Goal: Task Accomplishment & Management: Manage account settings

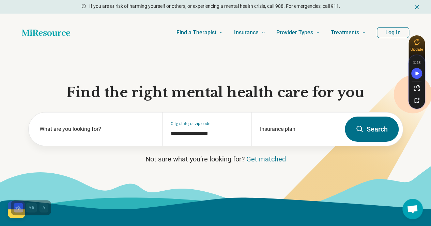
click at [388, 34] on button "Log In" at bounding box center [392, 32] width 32 height 11
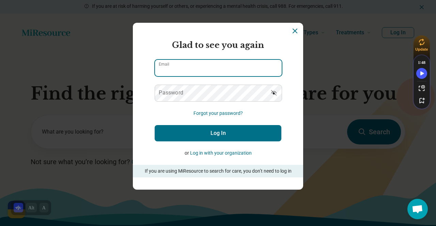
type input "**********"
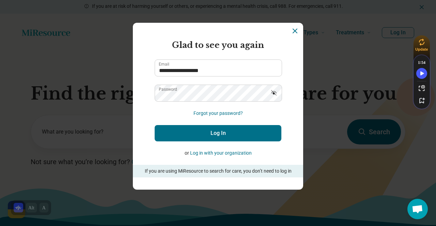
click at [212, 132] on button "Log In" at bounding box center [218, 133] width 127 height 16
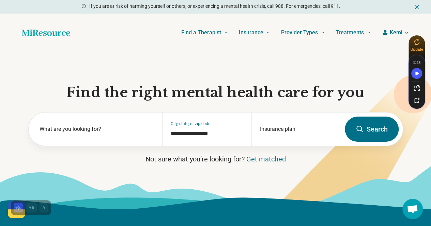
click at [404, 31] on icon "button" at bounding box center [405, 32] width 5 height 5
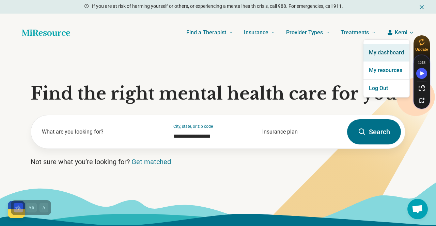
click at [375, 53] on link "My dashboard" at bounding box center [386, 53] width 46 height 18
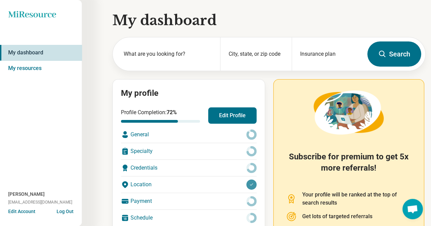
click at [30, 211] on button "Edit Account" at bounding box center [21, 211] width 27 height 7
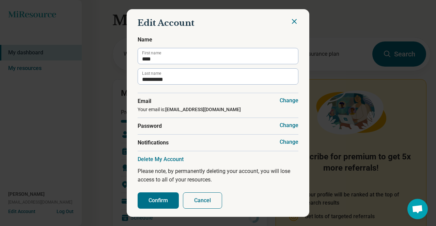
click at [283, 100] on button "Change" at bounding box center [288, 100] width 19 height 7
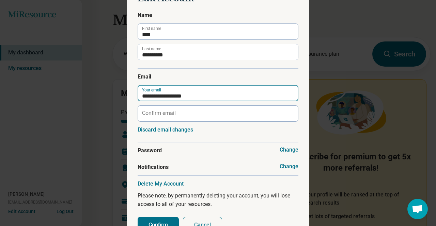
drag, startPoint x: 196, startPoint y: 93, endPoint x: 101, endPoint y: 100, distance: 94.9
click at [101, 100] on div "**********" at bounding box center [218, 113] width 436 height 226
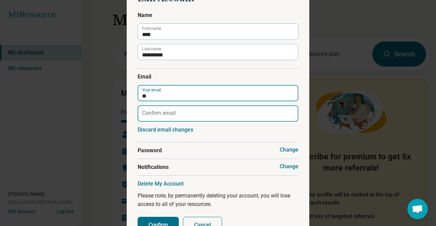
type input "**********"
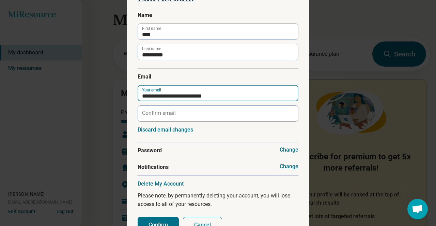
drag, startPoint x: 227, startPoint y: 94, endPoint x: 120, endPoint y: 93, distance: 106.5
click at [120, 93] on div "**********" at bounding box center [218, 113] width 436 height 226
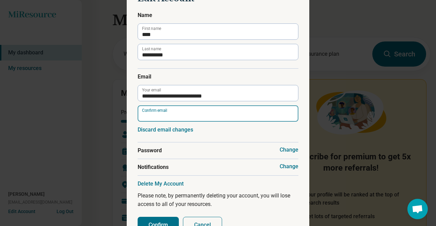
click at [150, 112] on input "Confirm email" at bounding box center [218, 114] width 161 height 16
click at [152, 117] on input "Confirm email" at bounding box center [218, 114] width 161 height 16
click at [143, 115] on input "Confirm email" at bounding box center [218, 114] width 161 height 16
paste input "*"
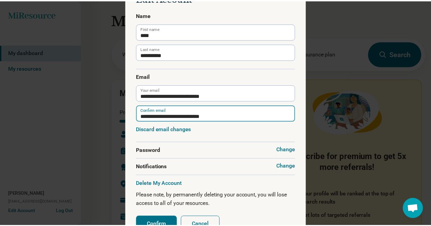
scroll to position [15, 0]
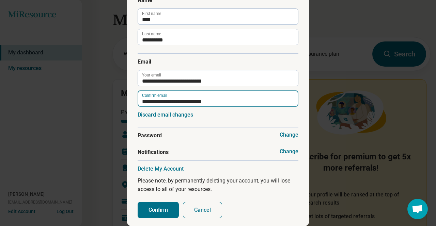
type input "**********"
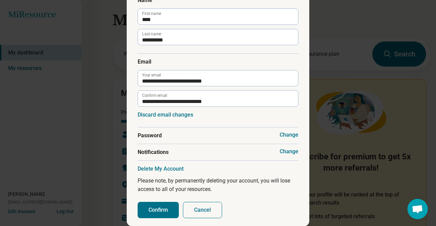
click at [157, 210] on button "Confirm" at bounding box center [158, 210] width 41 height 16
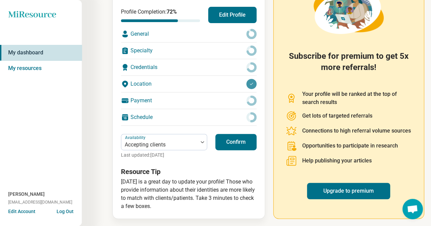
scroll to position [101, 0]
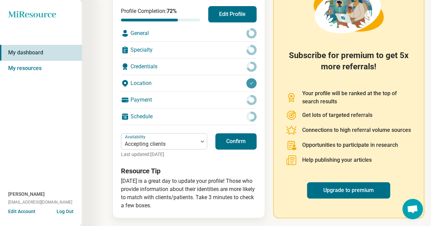
click at [227, 35] on div "General" at bounding box center [188, 33] width 135 height 16
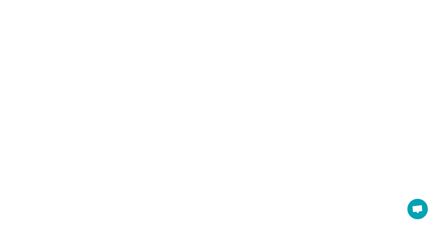
click at [229, 0] on html "Help [GEOGRAPHIC_DATA]! #StandWithUkraine See how to help Donate 💸 Support [GEO…" at bounding box center [218, 0] width 436 height 0
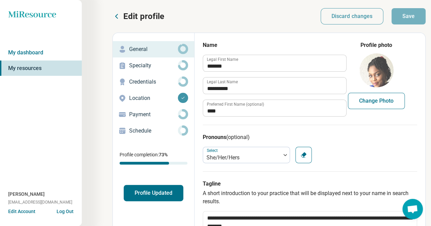
click at [160, 60] on link "Specialty" at bounding box center [153, 66] width 81 height 16
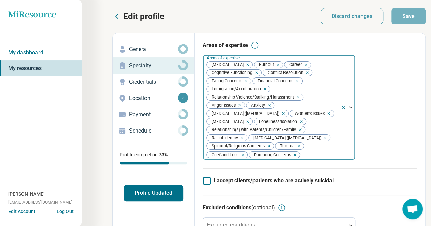
click at [242, 158] on icon "Remove [object Object]" at bounding box center [240, 155] width 5 height 5
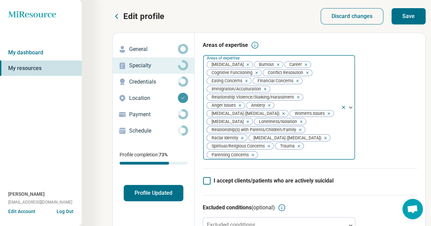
click at [328, 142] on div "Remove [object Object]" at bounding box center [324, 138] width 8 height 8
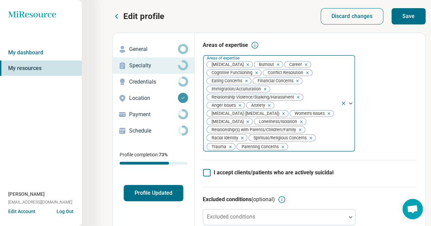
click at [298, 97] on icon "Remove [object Object]" at bounding box center [296, 97] width 5 height 5
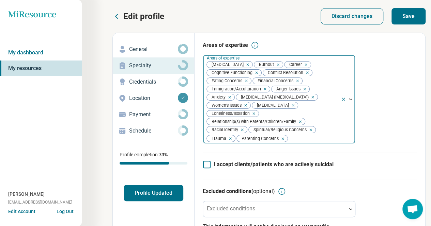
click at [244, 80] on icon "Remove [object Object]" at bounding box center [244, 81] width 5 height 5
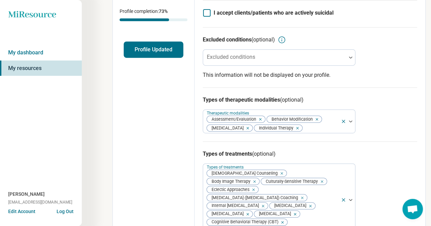
scroll to position [146, 0]
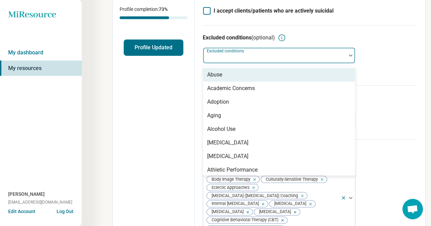
click at [351, 63] on div at bounding box center [350, 56] width 9 height 16
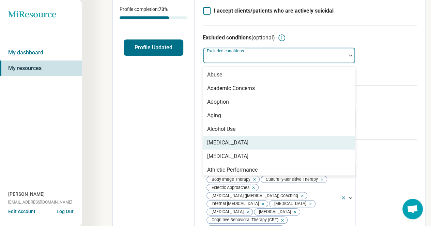
click at [229, 147] on div "[MEDICAL_DATA]" at bounding box center [227, 143] width 41 height 8
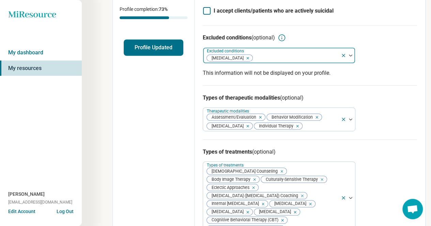
click at [347, 57] on div at bounding box center [350, 55] width 9 height 2
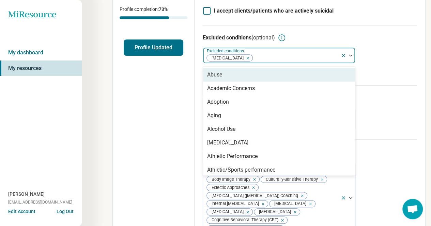
click at [348, 57] on div at bounding box center [350, 55] width 9 height 2
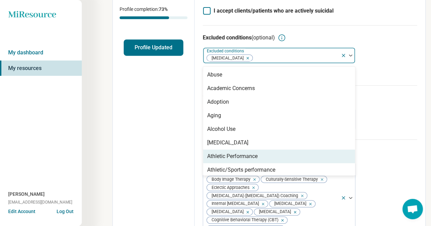
click at [304, 160] on div "Athletic Performance" at bounding box center [279, 157] width 152 height 14
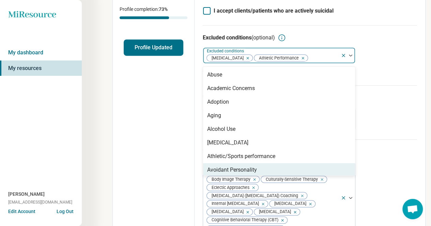
click at [245, 174] on div "Avoidant Personality" at bounding box center [232, 170] width 50 height 8
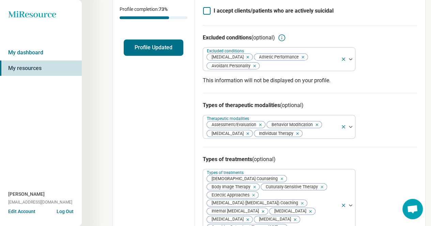
click at [386, 108] on div "Types of therapeutic modalities (optional) Therapeutic modalities Assessment/Ev…" at bounding box center [310, 120] width 214 height 54
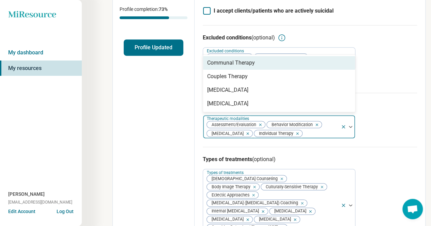
click at [351, 132] on div at bounding box center [347, 126] width 14 height 23
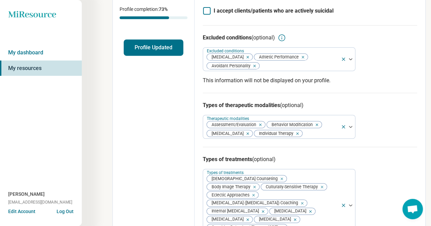
click at [409, 130] on div "Types of therapeutic modalities (optional) Therapeutic modalities Assessment/Ev…" at bounding box center [310, 120] width 214 height 54
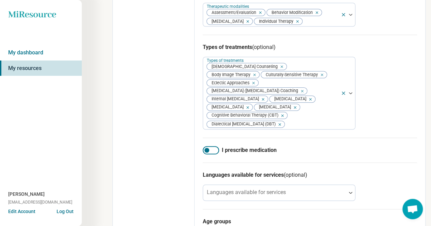
scroll to position [282, 0]
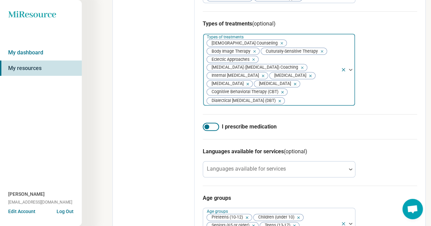
click at [262, 76] on icon "Remove [object Object]" at bounding box center [261, 76] width 2 height 2
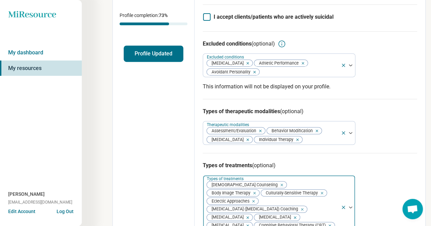
scroll to position [0, 0]
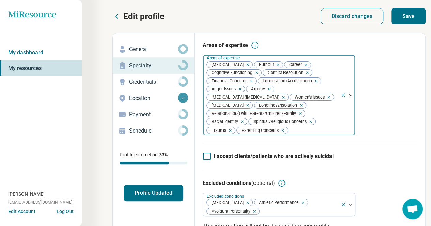
click at [405, 15] on button "Save" at bounding box center [408, 16] width 34 height 16
click at [179, 82] on circle at bounding box center [183, 82] width 8 height 8
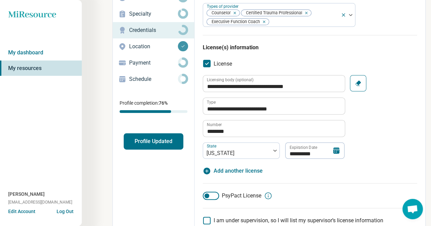
scroll to position [55, 0]
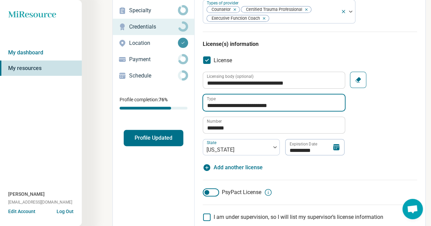
drag, startPoint x: 284, startPoint y: 104, endPoint x: 243, endPoint y: 105, distance: 41.5
click at [243, 105] on input "**********" at bounding box center [274, 103] width 142 height 16
click at [253, 105] on input "**********" at bounding box center [274, 103] width 142 height 16
type textarea "*"
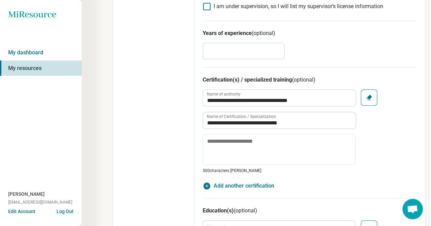
scroll to position [0, 0]
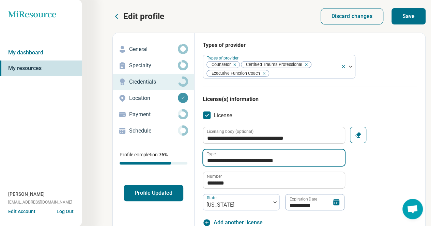
type input "**********"
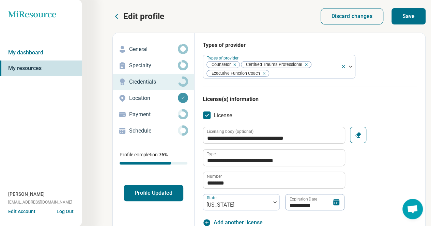
click at [414, 19] on button "Save" at bounding box center [408, 16] width 34 height 16
type textarea "*"
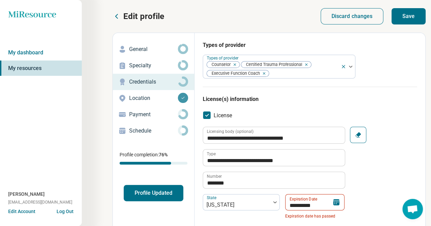
click at [336, 202] on icon at bounding box center [336, 202] width 8 height 8
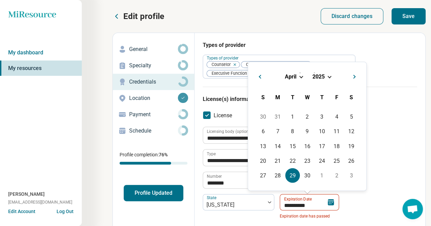
click at [327, 74] on div "[DATE]" at bounding box center [306, 76] width 107 height 7
click at [327, 75] on span "Choose Date" at bounding box center [329, 77] width 4 height 4
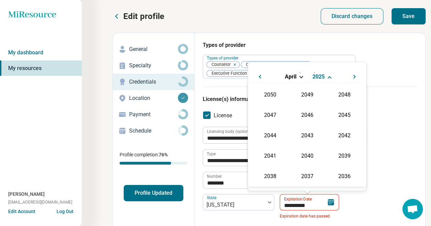
scroll to position [123, 0]
click at [336, 108] on div "2027" at bounding box center [343, 114] width 33 height 12
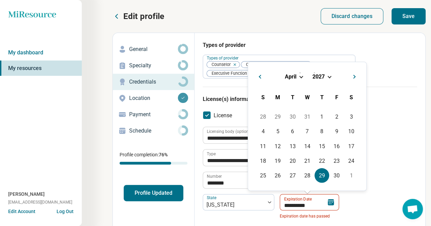
click at [320, 173] on div "29" at bounding box center [321, 175] width 15 height 15
type input "**********"
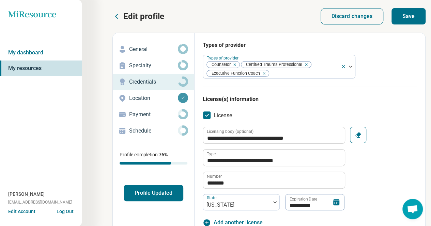
click at [408, 21] on button "Save" at bounding box center [408, 16] width 34 height 16
type textarea "*"
click at [153, 195] on button "Profile Updated" at bounding box center [154, 193] width 60 height 16
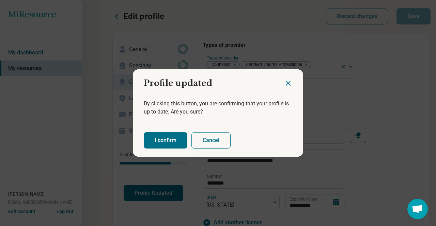
click at [163, 139] on button "I confirm" at bounding box center [166, 140] width 44 height 16
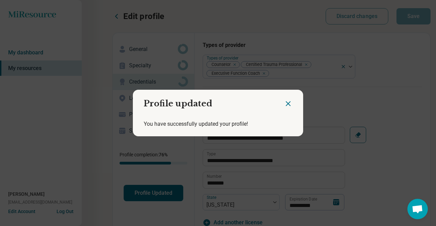
click at [286, 101] on icon "Close dialog" at bounding box center [288, 104] width 8 height 8
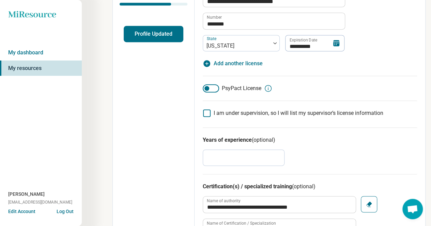
scroll to position [0, 0]
